Goal: Information Seeking & Learning: Compare options

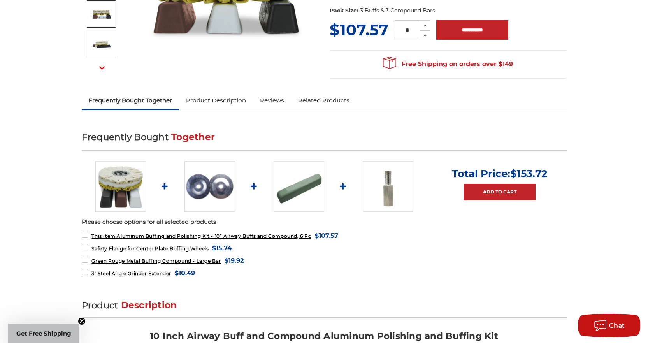
scroll to position [197, 0]
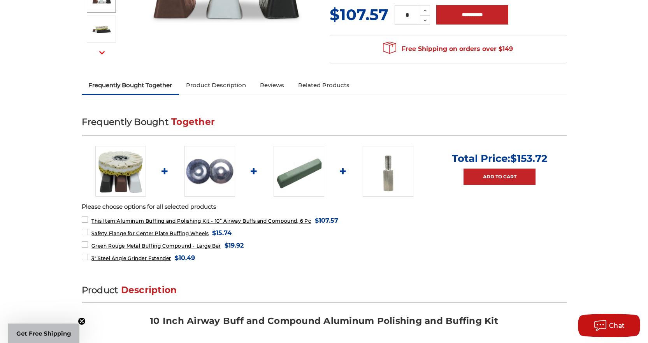
click at [198, 168] on img at bounding box center [209, 171] width 51 height 51
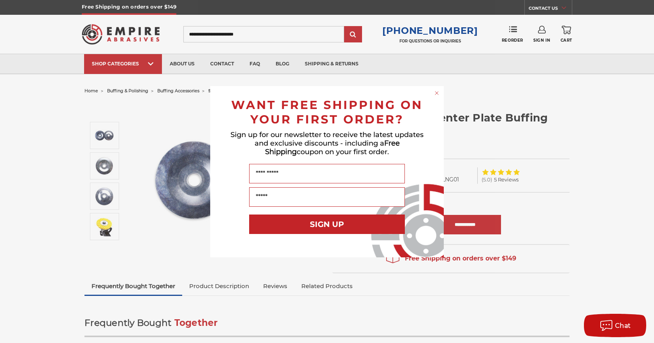
click at [107, 226] on div "Close dialog WANT FREE SHIPPING ON YOUR FIRST ORDER? Sign up for our newsletter…" at bounding box center [327, 171] width 654 height 343
click at [437, 93] on icon "Close dialog" at bounding box center [436, 92] width 3 height 3
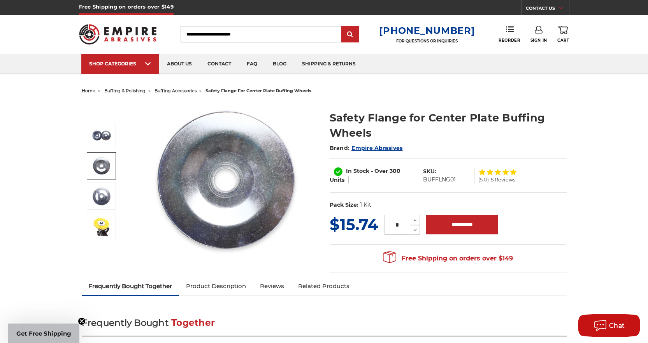
click at [105, 165] on img at bounding box center [101, 165] width 19 height 19
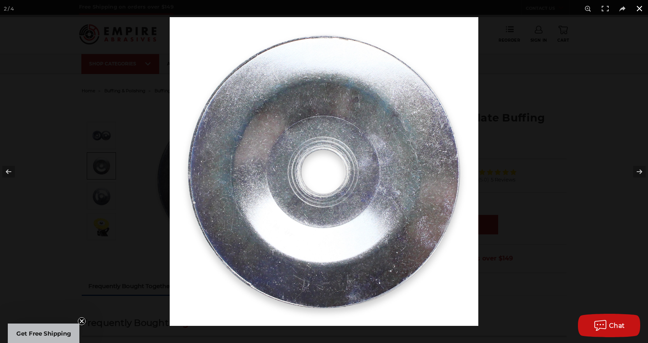
click at [639, 7] on button at bounding box center [639, 8] width 17 height 17
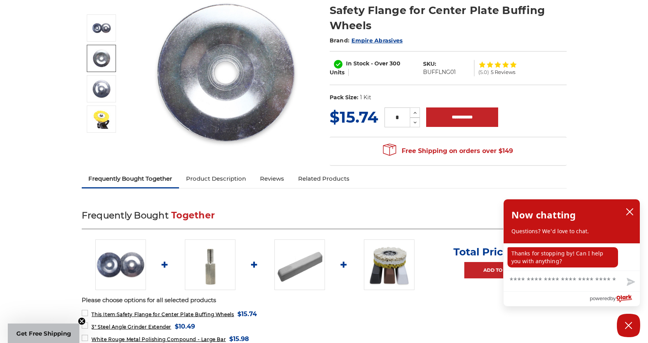
scroll to position [201, 0]
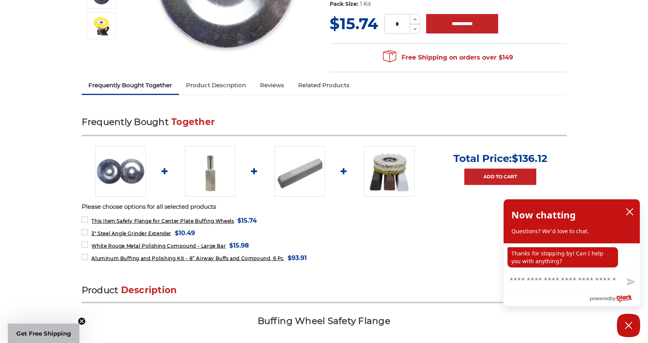
click at [221, 165] on img at bounding box center [210, 171] width 51 height 51
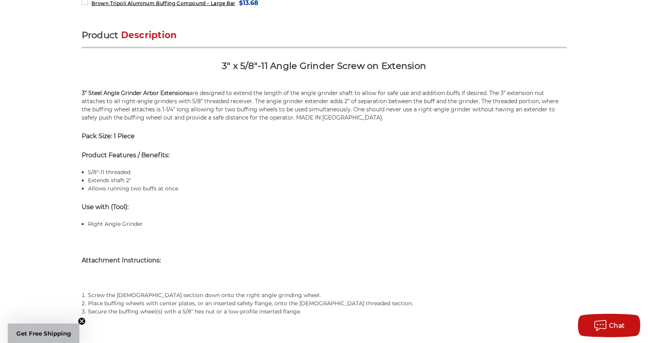
scroll to position [454, 0]
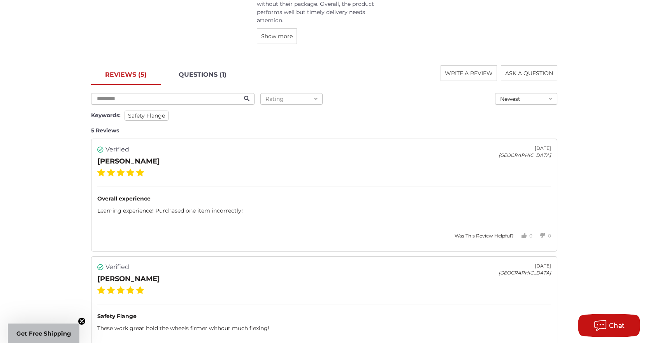
scroll to position [853, 0]
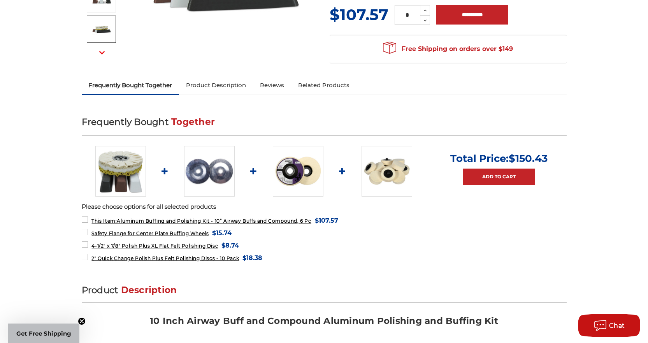
click at [193, 169] on img at bounding box center [209, 171] width 51 height 51
